Goal: Transaction & Acquisition: Obtain resource

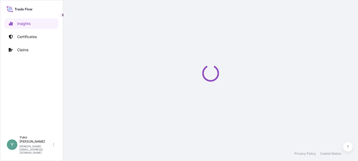
select select "2025"
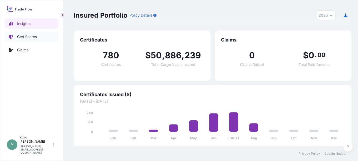
click at [34, 38] on p "Certificates" at bounding box center [27, 36] width 20 height 5
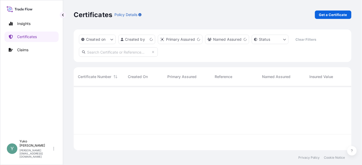
scroll to position [63, 274]
click at [325, 17] on link "Get a Certificate" at bounding box center [333, 15] width 37 height 8
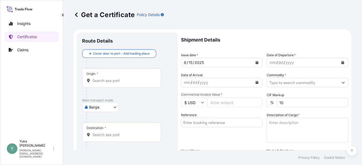
click at [108, 108] on body "Insights Certificates Claims Y [PERSON_NAME] [EMAIL_ADDRESS][DOMAIN_NAME] Get a…" at bounding box center [181, 82] width 362 height 165
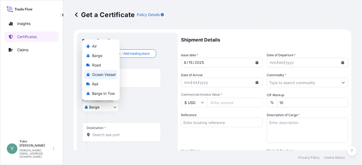
click at [107, 75] on span "Ocean Vessel" at bounding box center [103, 74] width 23 height 5
select select "Ocean Vessel"
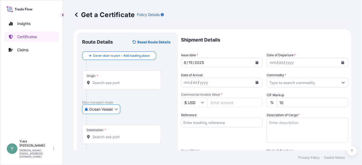
click at [124, 82] on input "Origin *" at bounding box center [123, 82] width 62 height 5
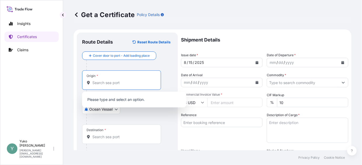
click at [113, 82] on input "Origin *" at bounding box center [123, 82] width 62 height 5
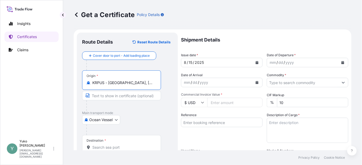
type input "KRPUS - [GEOGRAPHIC_DATA], [GEOGRAPHIC_DATA], [GEOGRAPHIC_DATA]"
click at [110, 146] on input "Destination *" at bounding box center [123, 147] width 62 height 5
type input "JPYOK - [GEOGRAPHIC_DATA], [GEOGRAPHIC_DATA]"
click at [341, 63] on icon "Calendar" at bounding box center [342, 62] width 3 height 3
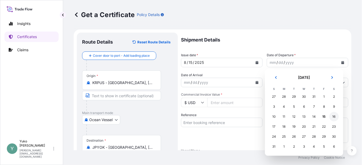
click at [334, 118] on div "16" at bounding box center [333, 116] width 9 height 9
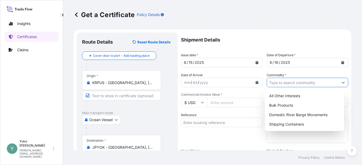
click at [342, 82] on icon "Show suggestions" at bounding box center [343, 82] width 3 height 3
click at [310, 124] on div "Shipping Containers" at bounding box center [304, 124] width 75 height 9
type input "Shipping Containers"
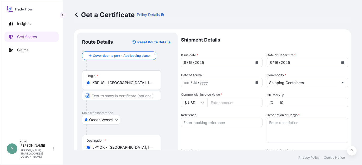
click at [205, 104] on input "$ USD" at bounding box center [194, 102] width 26 height 9
click at [196, 154] on div "¥ JPY" at bounding box center [194, 149] width 22 height 10
type input "¥ JPY"
click at [225, 104] on input "Commercial Invoice Value *" at bounding box center [234, 102] width 55 height 9
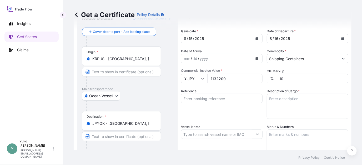
scroll to position [53, 0]
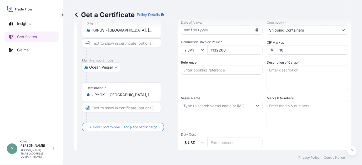
type input "1132200"
click at [224, 71] on input "Reference" at bounding box center [222, 69] width 82 height 9
paste input "MYOK25080101"
type input "MYOK25080101"
click at [287, 110] on textarea "Marks & Numbers" at bounding box center [308, 114] width 82 height 26
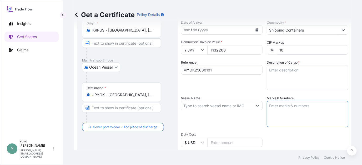
paste textarea "SENSOMER(TM) 10M POLYMER, 25 KG FIBER DR"
type textarea "SENSOMER(TM) 10M POLYMER, 25 KG FIBER DR"
drag, startPoint x: 286, startPoint y: 114, endPoint x: 264, endPoint y: 105, distance: 23.6
click at [264, 105] on div "Shipment Details Issue date * [DATE] Date of Departure * [DATE] Date of Arrival…" at bounding box center [264, 105] width 167 height 251
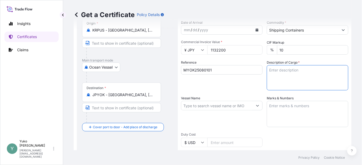
click at [276, 71] on textarea "Description of Cargo *" at bounding box center [308, 77] width 82 height 25
paste textarea "SENSOMER(TM) 10M POLYMER, 25 KG FIBER DR"
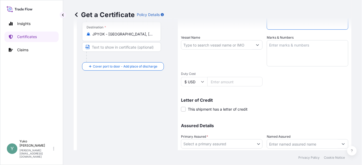
scroll to position [132, 0]
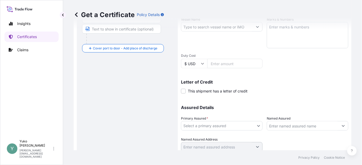
type textarea "SENSOMER(TM) 10M POLYMER, 25 KG FIBER DR"
click at [227, 123] on body "Insights Certificates Claims Y [PERSON_NAME] [EMAIL_ADDRESS][DOMAIN_NAME] Get a…" at bounding box center [181, 82] width 362 height 165
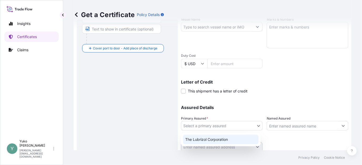
click at [221, 141] on div "The Lubrizol Corporation" at bounding box center [220, 139] width 75 height 9
select select "31566"
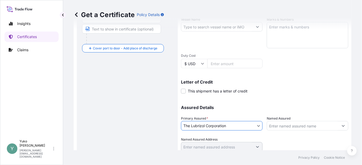
click at [289, 127] on input "Named Assured" at bounding box center [303, 125] width 72 height 9
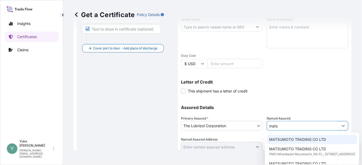
click at [290, 140] on span "MATSUMOTO TRADING CO LTD" at bounding box center [297, 139] width 57 height 5
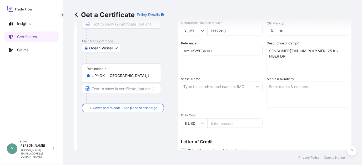
scroll to position [150, 0]
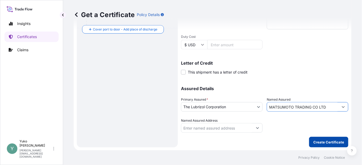
type input "MATSUMOTO TRADING CO LTD"
click at [317, 140] on p "Create Certificate" at bounding box center [328, 142] width 31 height 5
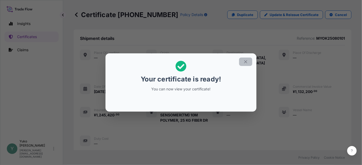
click at [244, 61] on icon "button" at bounding box center [245, 61] width 5 height 5
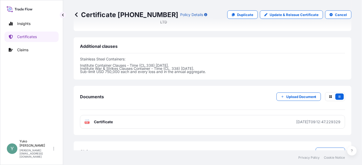
scroll to position [178, 0]
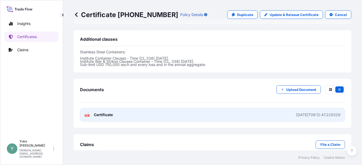
click at [296, 112] on div "[DATE]T09:12:47.229329" at bounding box center [318, 114] width 44 height 5
